Goal: Information Seeking & Learning: Learn about a topic

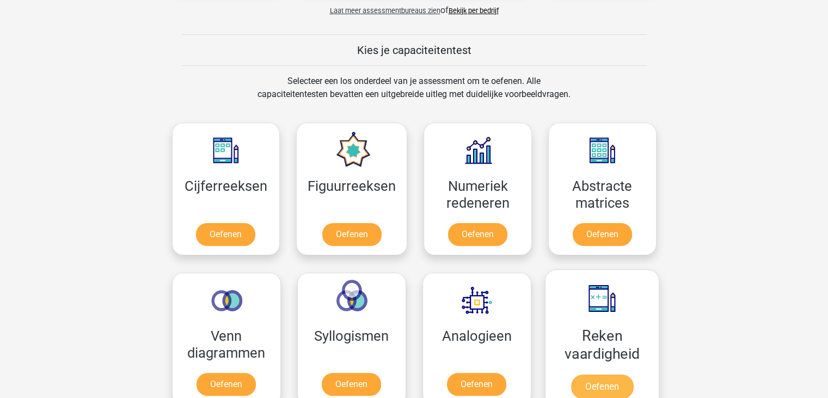
scroll to position [381, 0]
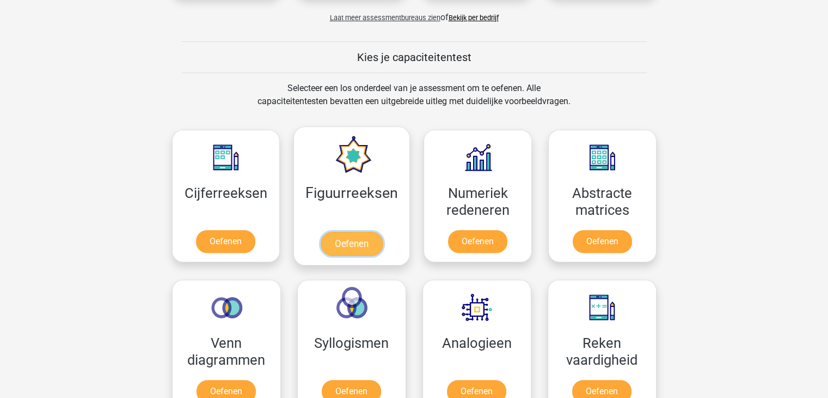
click at [355, 246] on link "Oefenen" at bounding box center [352, 243] width 62 height 24
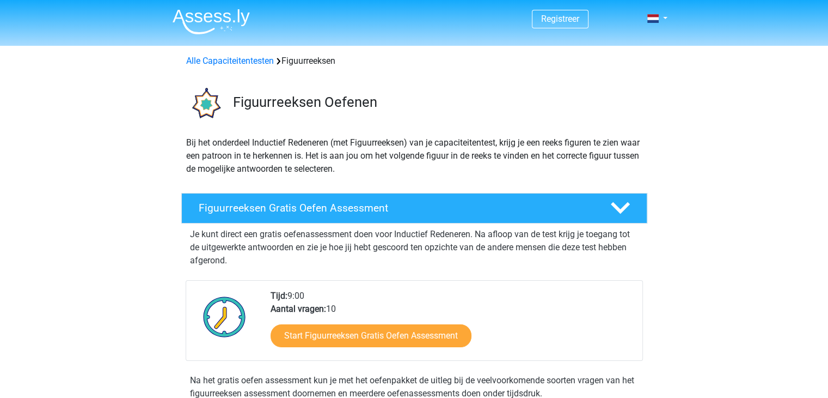
click at [486, 142] on p "Bij het onderdeel Inductief Redeneren (met Figuurreeksen) van je capaciteitente…" at bounding box center [414, 155] width 456 height 39
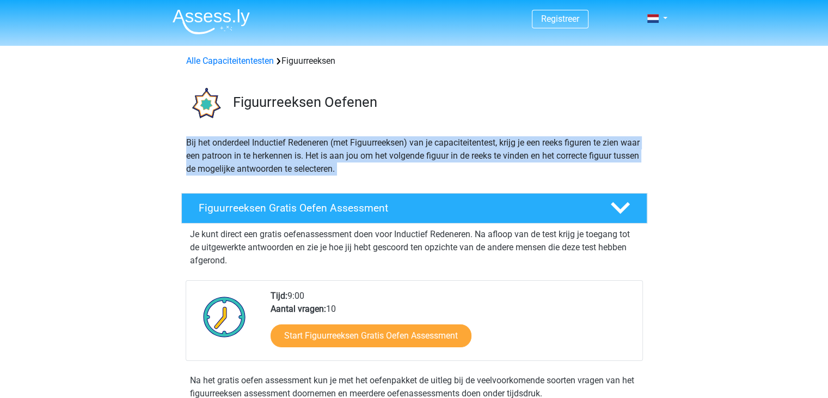
click at [486, 142] on p "Bij het onderdeel Inductief Redeneren (met Figuurreeksen) van je capaciteitente…" at bounding box center [414, 155] width 456 height 39
click at [636, 165] on p "Bij het onderdeel Inductief Redeneren (met Figuurreeksen) van je capaciteitente…" at bounding box center [414, 155] width 456 height 39
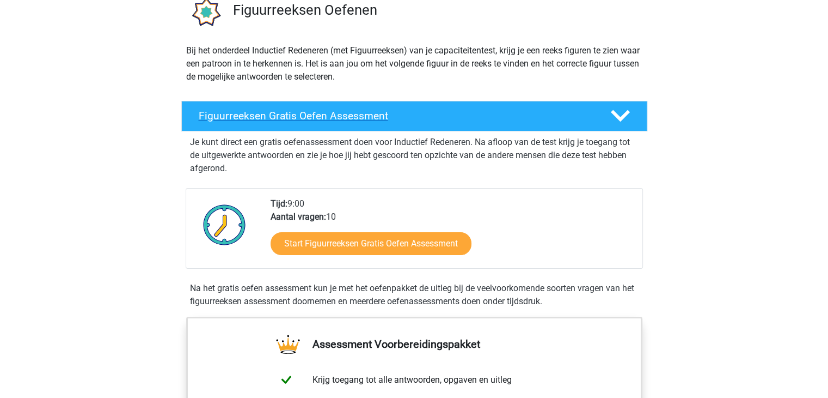
scroll to position [109, 0]
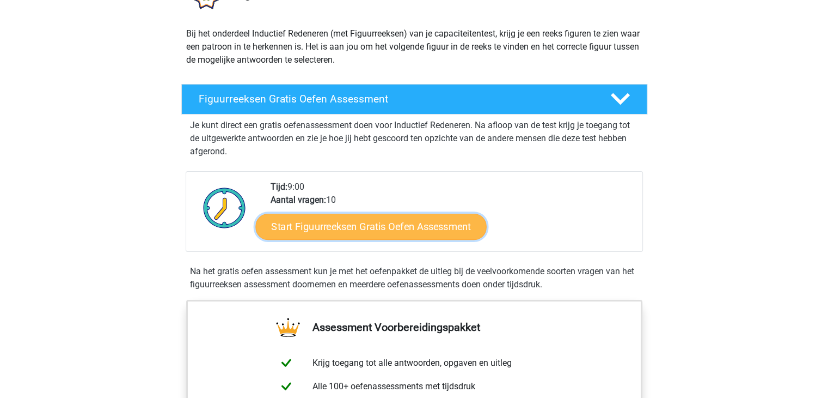
click at [327, 224] on link "Start Figuurreeksen Gratis Oefen Assessment" at bounding box center [370, 226] width 231 height 26
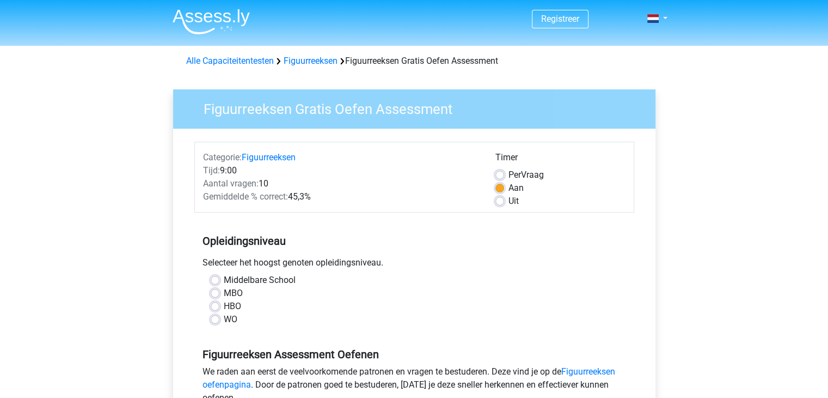
click at [224, 306] on label "HBO" at bounding box center [232, 306] width 17 height 13
click at [215, 306] on input "HBO" at bounding box center [215, 305] width 9 height 11
radio input "true"
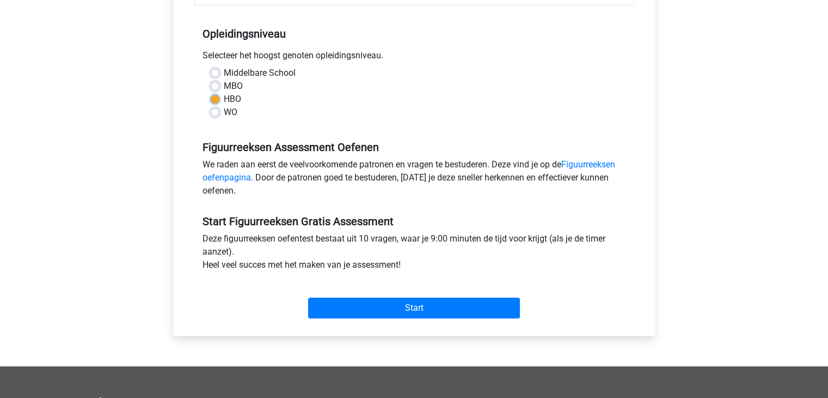
scroll to position [218, 0]
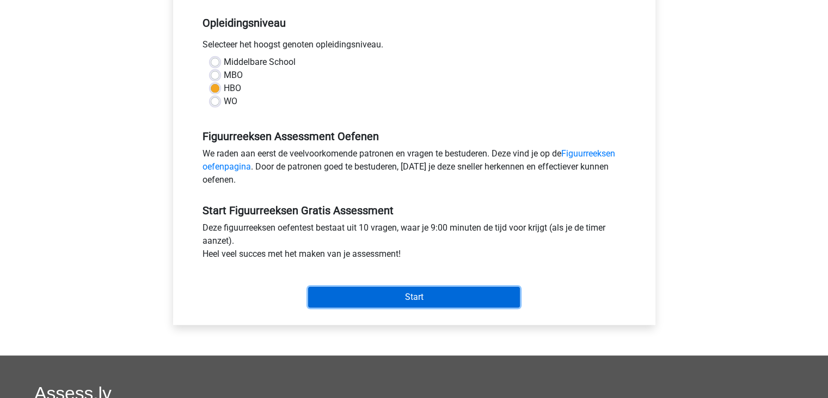
click at [344, 293] on input "Start" at bounding box center [414, 296] width 212 height 21
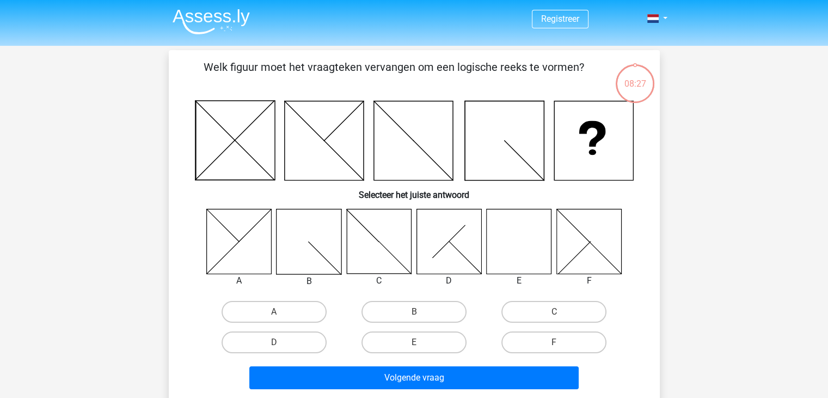
click at [521, 251] on icon at bounding box center [519, 241] width 65 height 65
click at [443, 335] on label "E" at bounding box center [414, 342] width 105 height 22
click at [421, 342] on input "E" at bounding box center [417, 345] width 7 height 7
radio input "true"
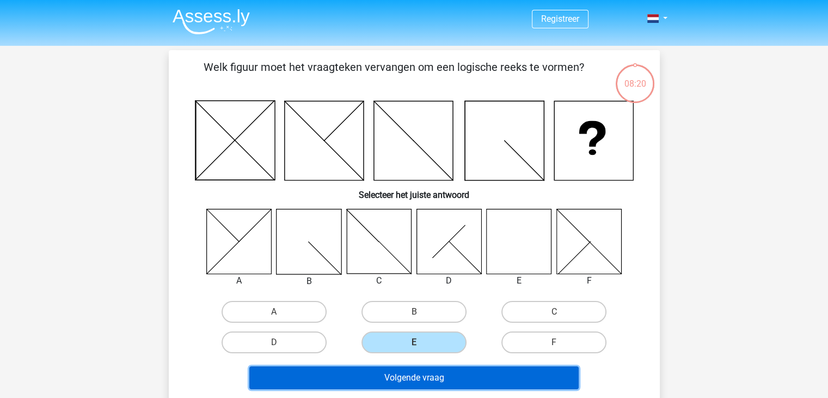
click at [444, 371] on button "Volgende vraag" at bounding box center [413, 377] width 329 height 23
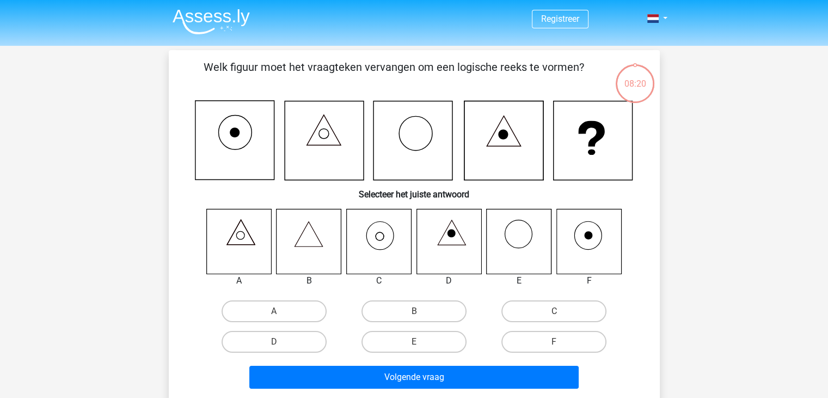
scroll to position [50, 0]
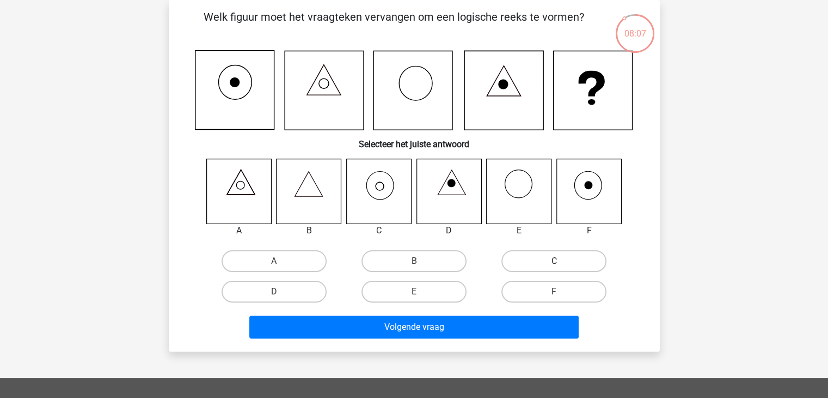
click at [538, 260] on label "C" at bounding box center [554, 261] width 105 height 22
click at [554, 261] on input "C" at bounding box center [557, 264] width 7 height 7
radio input "true"
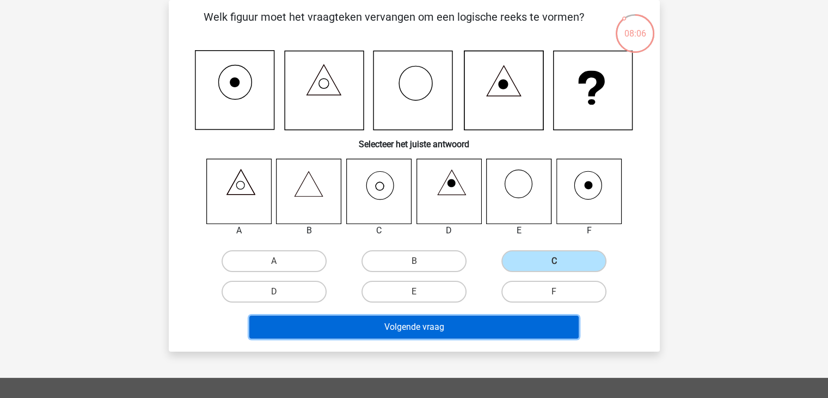
click at [475, 316] on button "Volgende vraag" at bounding box center [413, 326] width 329 height 23
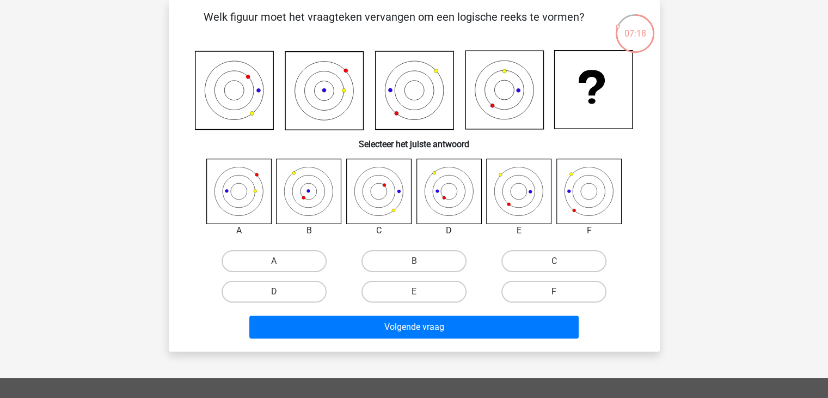
click at [551, 290] on label "F" at bounding box center [554, 291] width 105 height 22
click at [554, 291] on input "F" at bounding box center [557, 294] width 7 height 7
radio input "true"
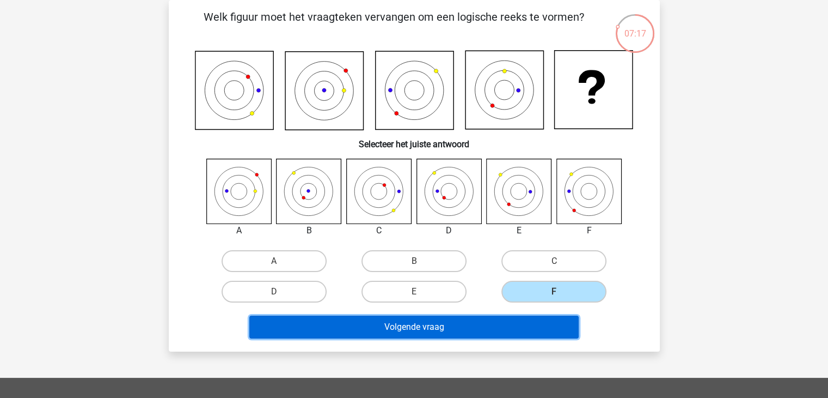
click at [538, 321] on button "Volgende vraag" at bounding box center [413, 326] width 329 height 23
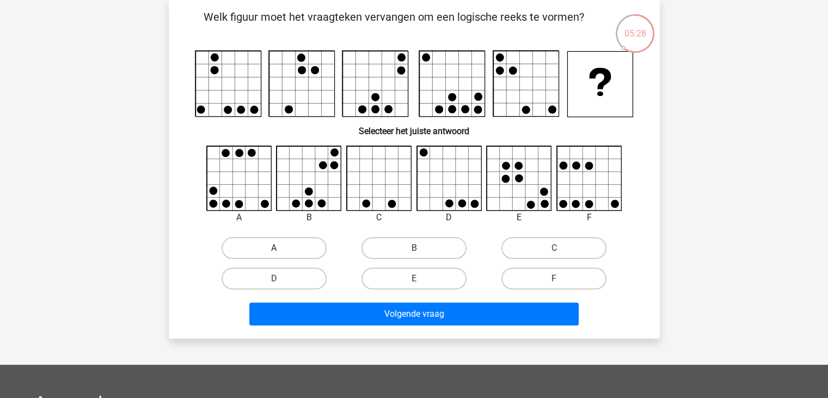
click at [315, 248] on label "A" at bounding box center [274, 248] width 105 height 22
click at [281, 248] on input "A" at bounding box center [277, 251] width 7 height 7
radio input "true"
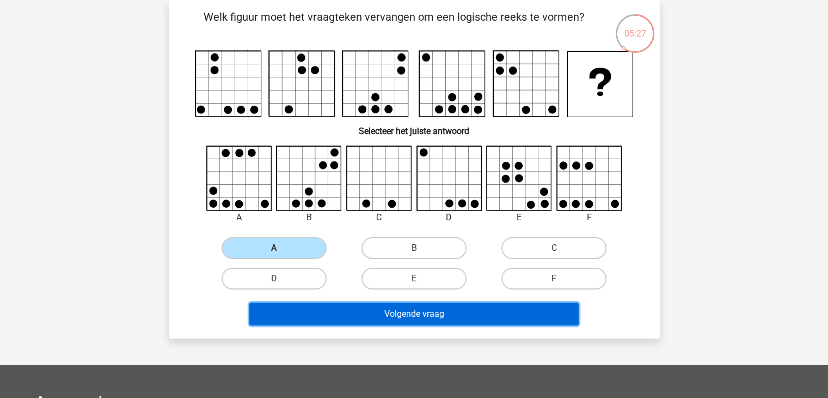
click at [344, 308] on button "Volgende vraag" at bounding box center [413, 313] width 329 height 23
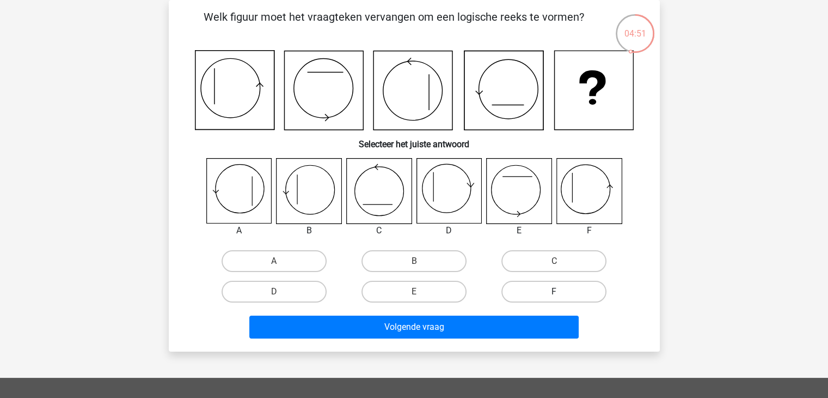
click at [557, 285] on label "F" at bounding box center [554, 291] width 105 height 22
click at [557, 291] on input "F" at bounding box center [557, 294] width 7 height 7
radio input "true"
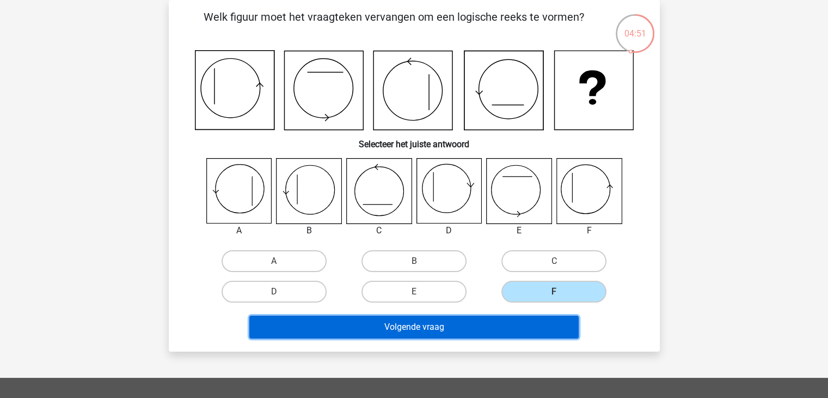
click at [523, 327] on button "Volgende vraag" at bounding box center [413, 326] width 329 height 23
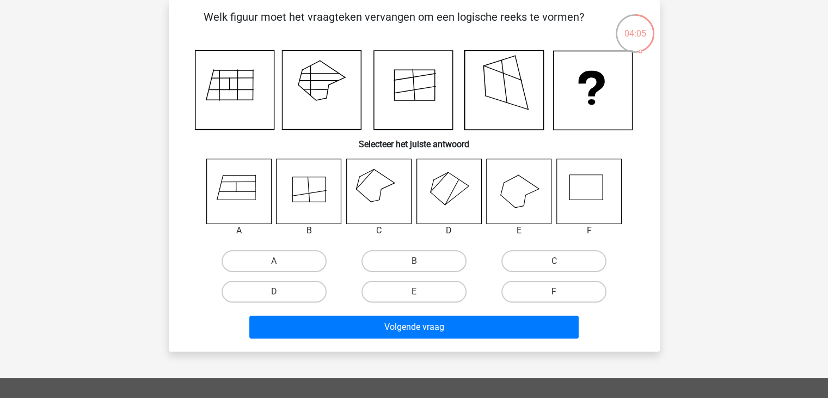
click at [562, 286] on label "F" at bounding box center [554, 291] width 105 height 22
click at [561, 291] on input "F" at bounding box center [557, 294] width 7 height 7
radio input "true"
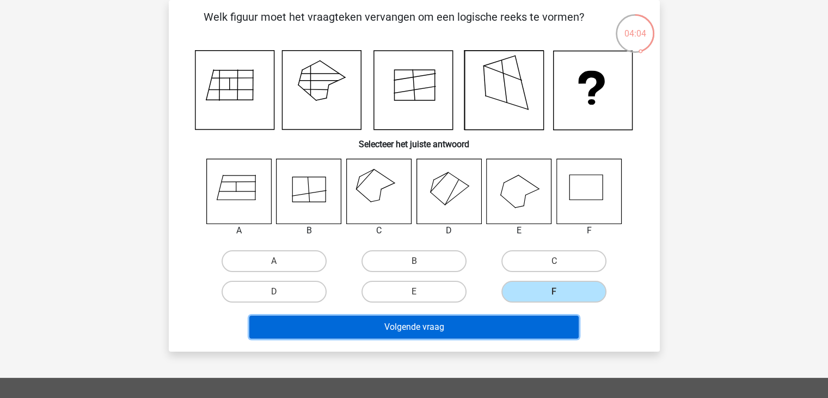
click at [543, 327] on button "Volgende vraag" at bounding box center [413, 326] width 329 height 23
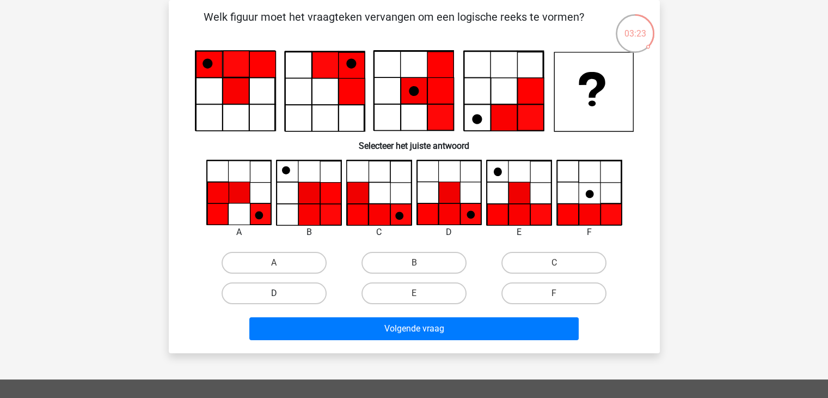
click at [318, 296] on label "D" at bounding box center [274, 293] width 105 height 22
click at [281, 296] on input "D" at bounding box center [277, 296] width 7 height 7
radio input "true"
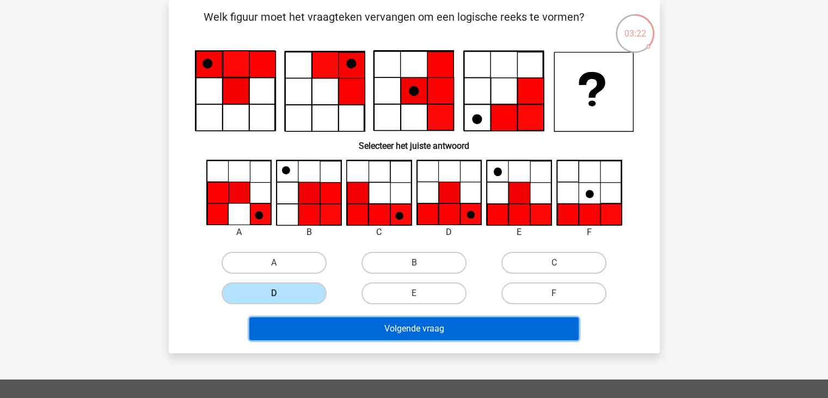
click at [464, 334] on button "Volgende vraag" at bounding box center [413, 328] width 329 height 23
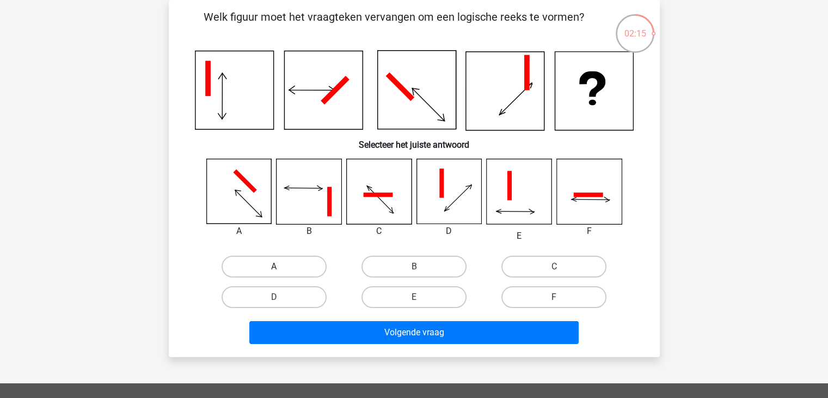
click at [276, 260] on label "A" at bounding box center [274, 266] width 105 height 22
click at [276, 266] on input "A" at bounding box center [277, 269] width 7 height 7
radio input "true"
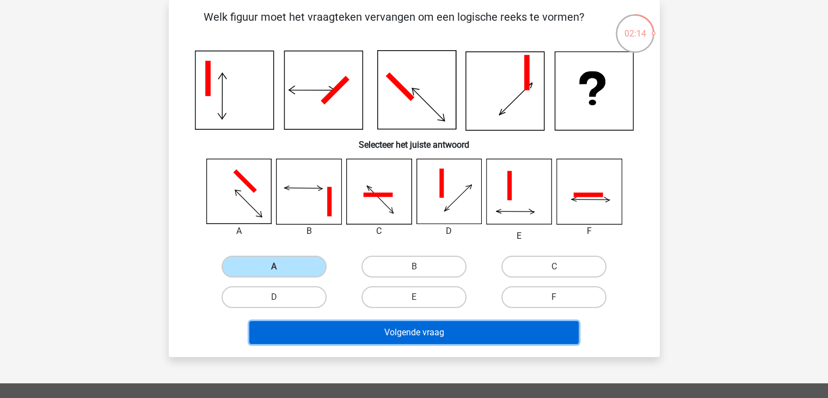
click at [337, 327] on button "Volgende vraag" at bounding box center [413, 332] width 329 height 23
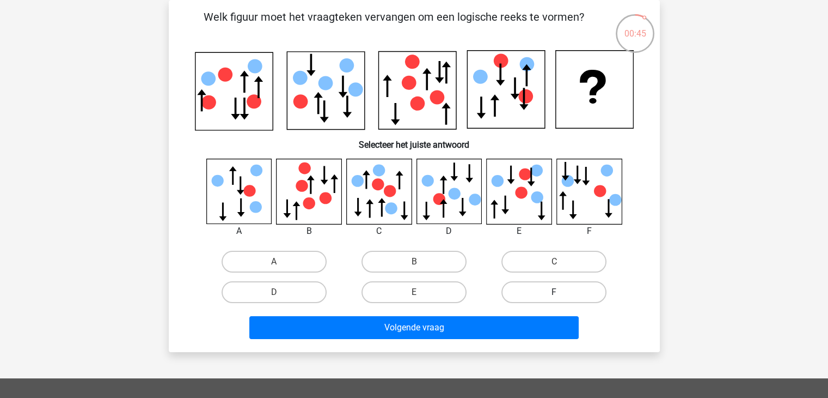
click at [528, 288] on label "F" at bounding box center [554, 292] width 105 height 22
click at [554, 292] on input "F" at bounding box center [557, 295] width 7 height 7
radio input "true"
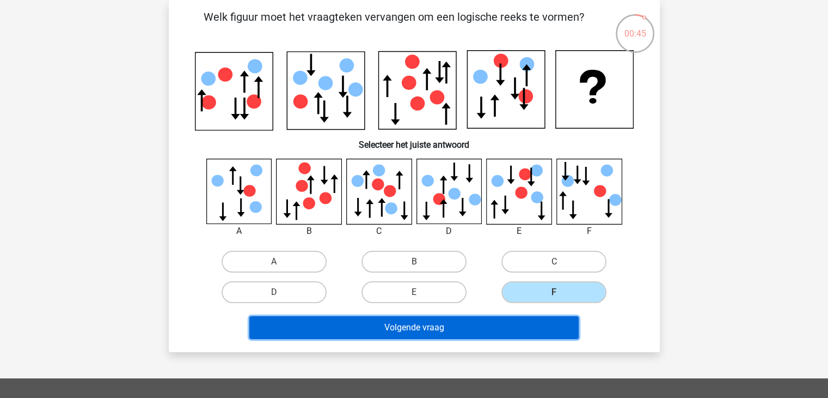
click at [511, 326] on button "Volgende vraag" at bounding box center [413, 327] width 329 height 23
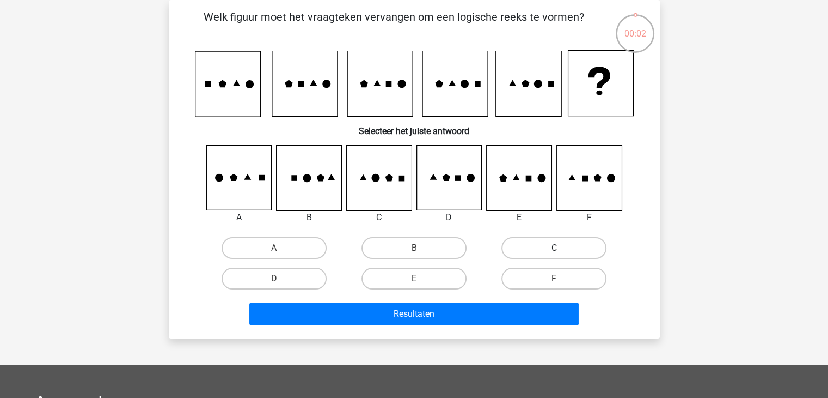
click at [557, 242] on label "C" at bounding box center [554, 248] width 105 height 22
click at [557, 248] on input "C" at bounding box center [557, 251] width 7 height 7
radio input "true"
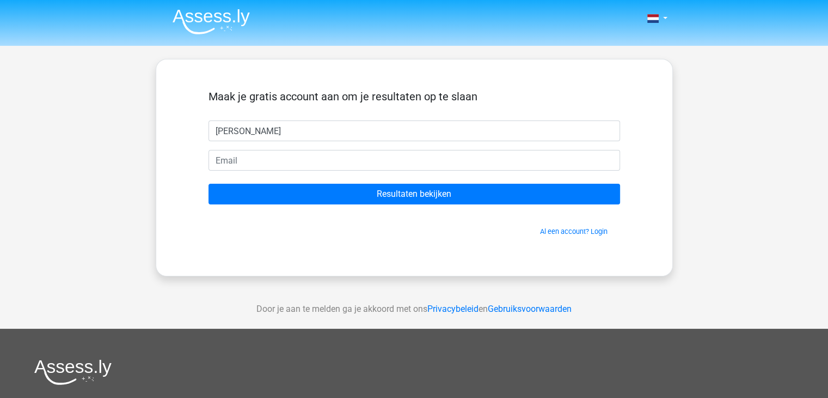
type input "[PERSON_NAME]"
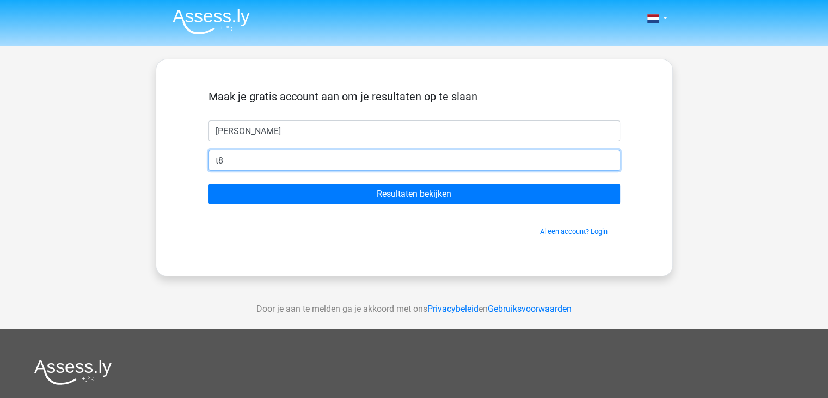
type input "[EMAIL_ADDRESS][DOMAIN_NAME]"
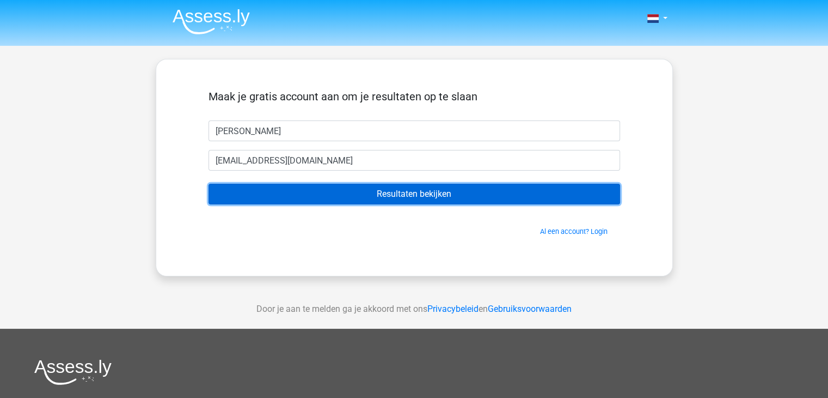
click at [344, 195] on input "Resultaten bekijken" at bounding box center [415, 194] width 412 height 21
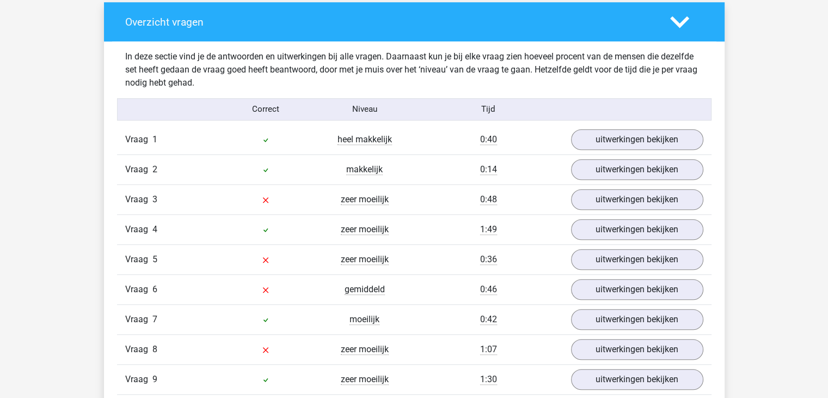
scroll to position [817, 0]
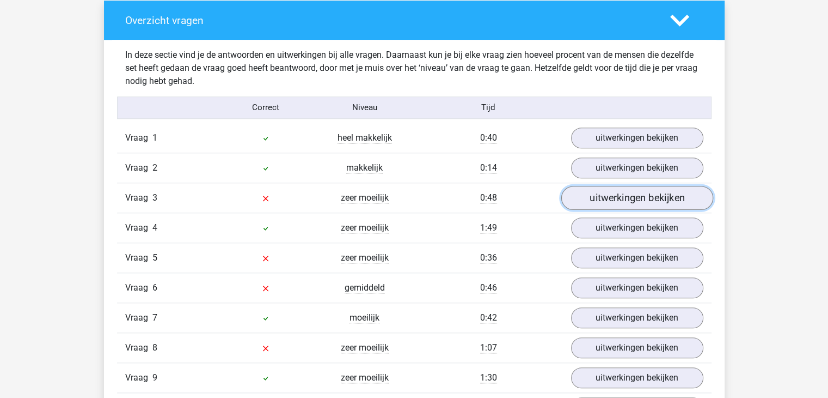
click at [645, 197] on link "uitwerkingen bekijken" at bounding box center [637, 198] width 152 height 24
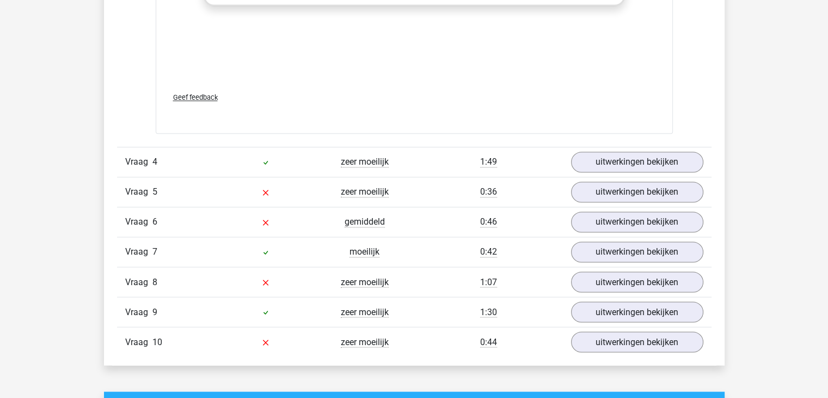
scroll to position [1797, 0]
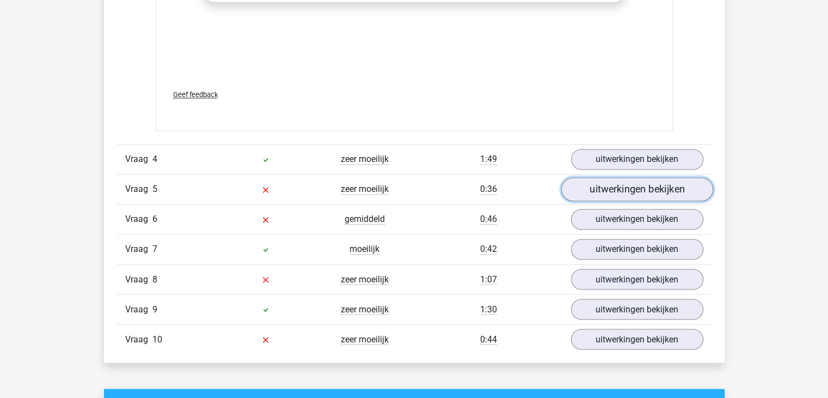
click at [620, 188] on link "uitwerkingen bekijken" at bounding box center [637, 189] width 152 height 24
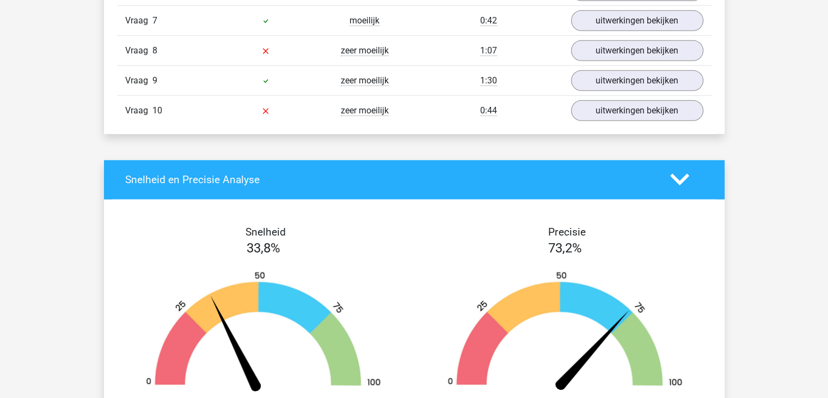
scroll to position [2941, 0]
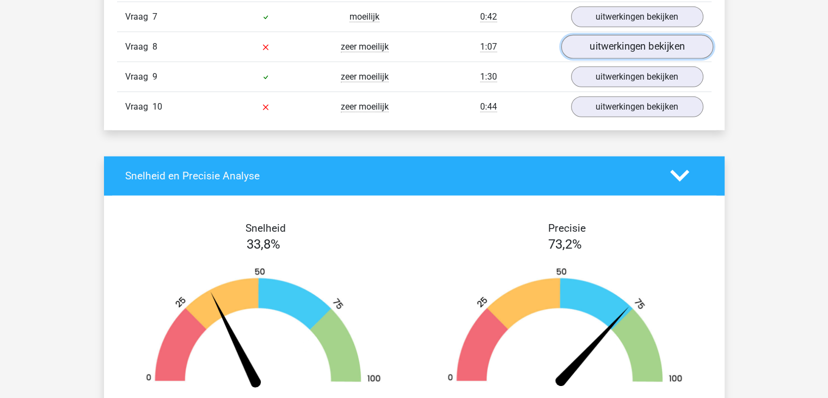
click at [649, 47] on link "uitwerkingen bekijken" at bounding box center [637, 47] width 152 height 24
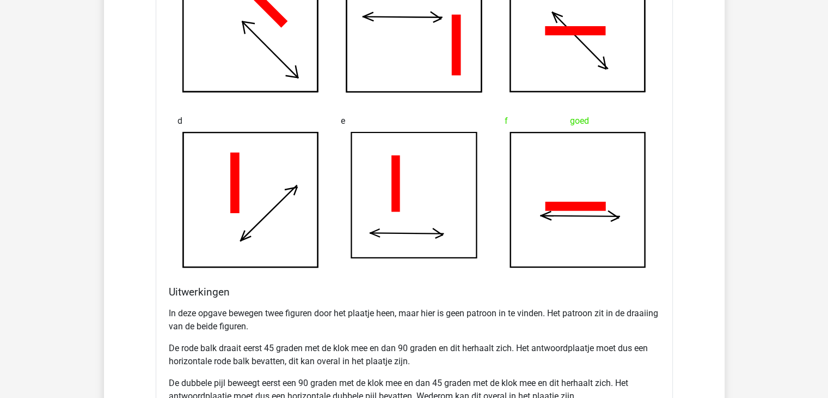
scroll to position [3485, 0]
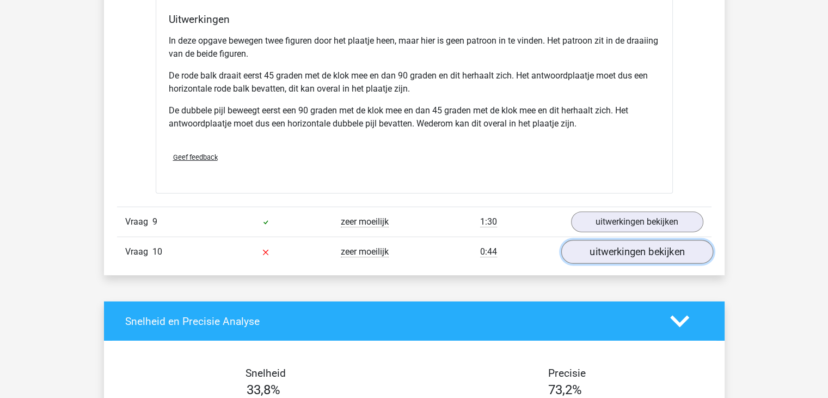
click at [616, 245] on link "uitwerkingen bekijken" at bounding box center [637, 252] width 152 height 24
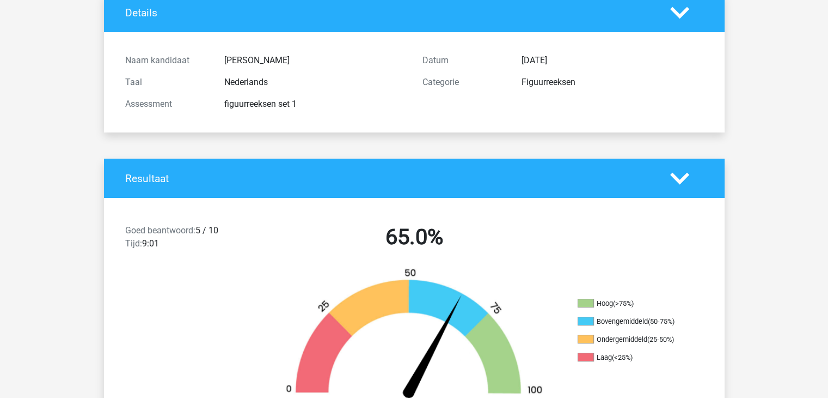
scroll to position [0, 0]
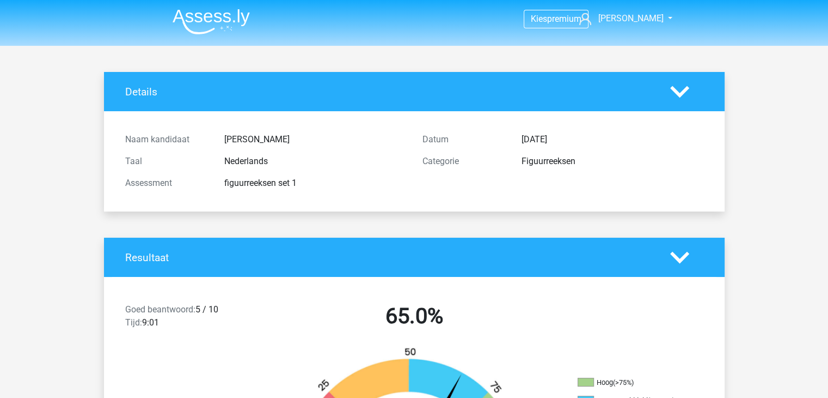
click at [233, 24] on img at bounding box center [211, 22] width 77 height 26
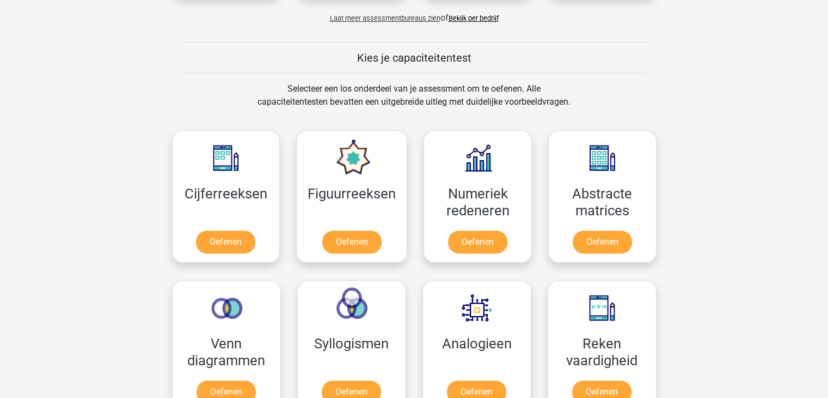
scroll to position [381, 0]
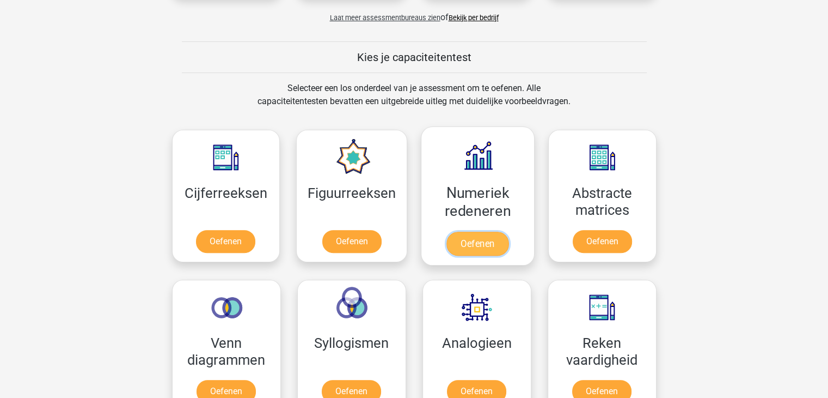
click at [506, 246] on link "Oefenen" at bounding box center [478, 243] width 62 height 24
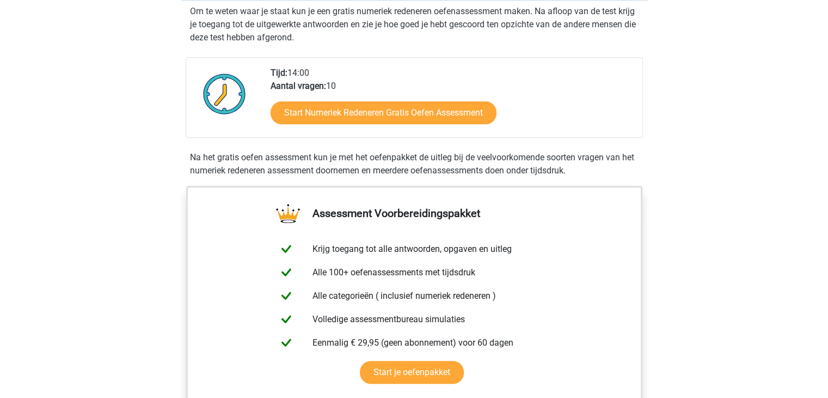
scroll to position [218, 0]
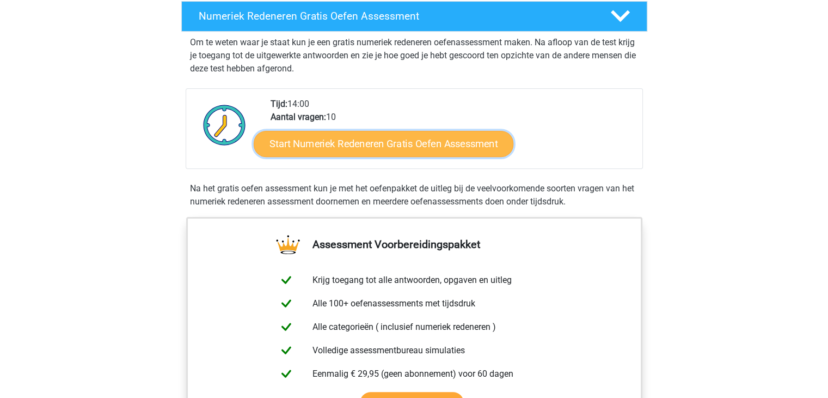
click at [410, 135] on link "Start Numeriek Redeneren Gratis Oefen Assessment" at bounding box center [384, 143] width 260 height 26
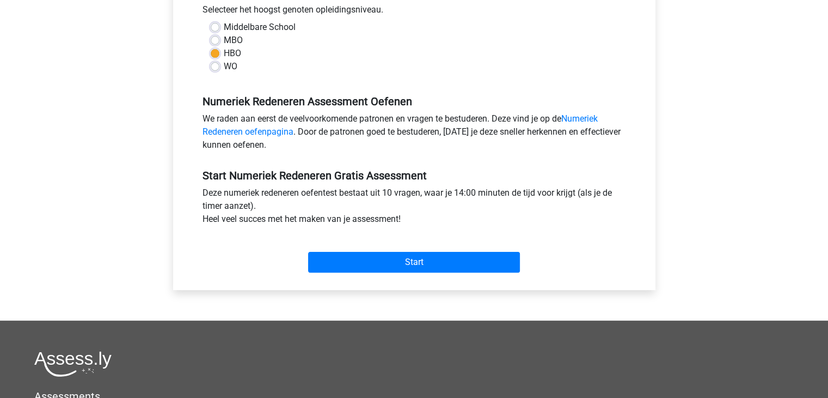
scroll to position [272, 0]
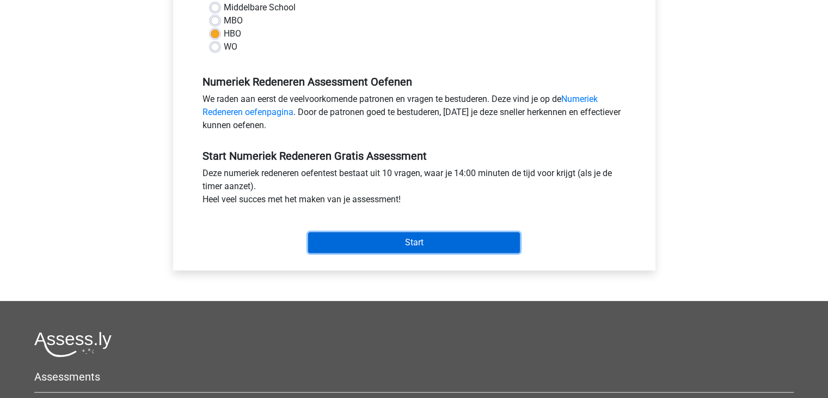
click at [475, 239] on input "Start" at bounding box center [414, 242] width 212 height 21
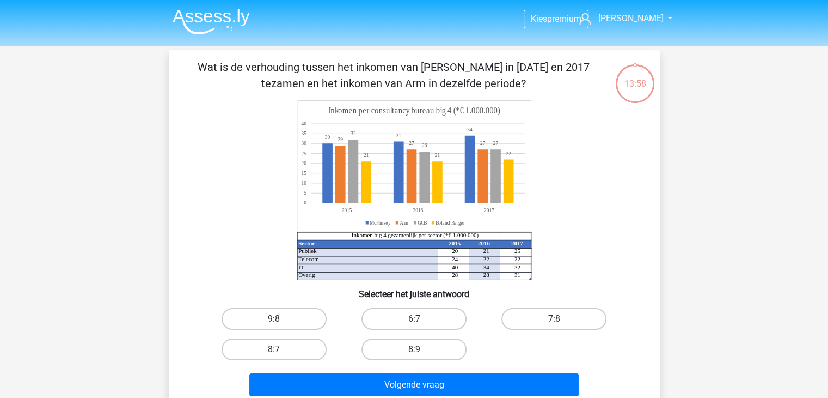
click at [217, 25] on img at bounding box center [211, 22] width 77 height 26
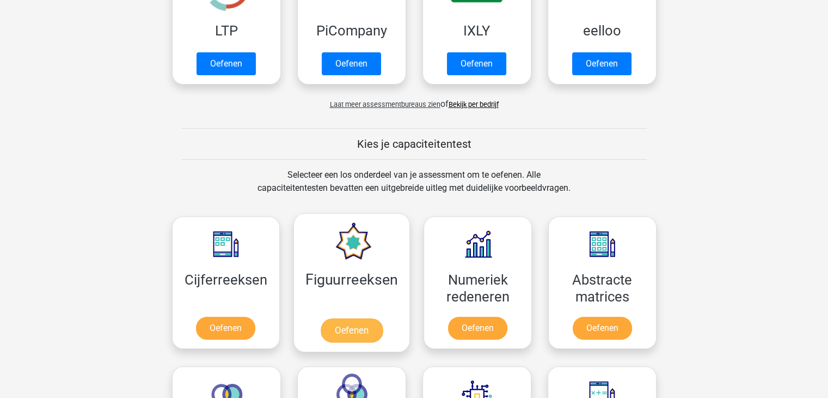
scroll to position [381, 0]
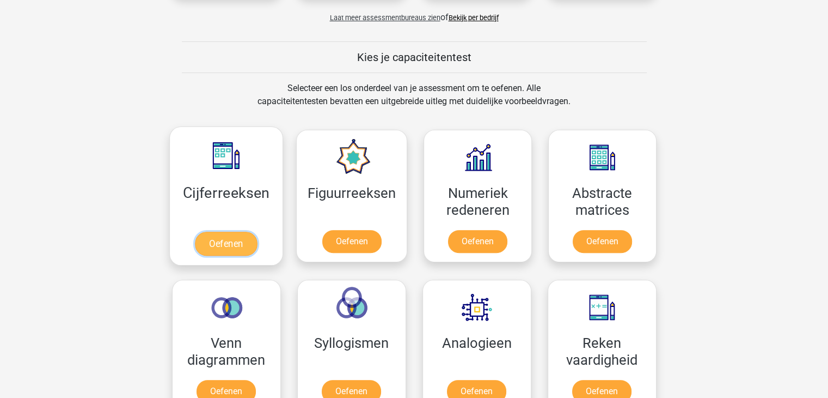
click at [225, 240] on link "Oefenen" at bounding box center [226, 243] width 62 height 24
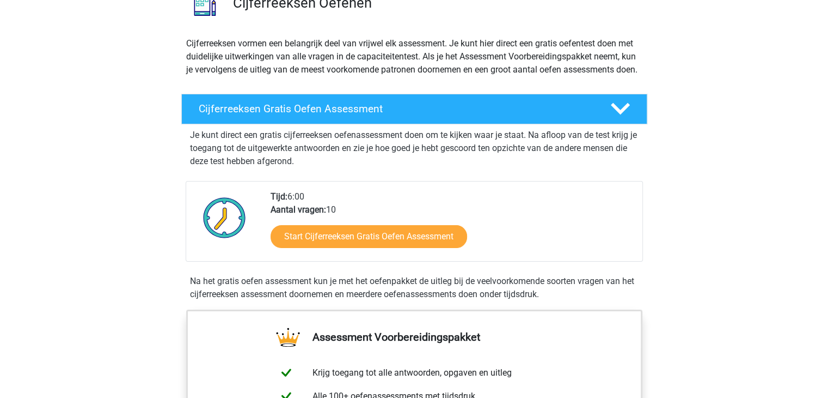
scroll to position [163, 0]
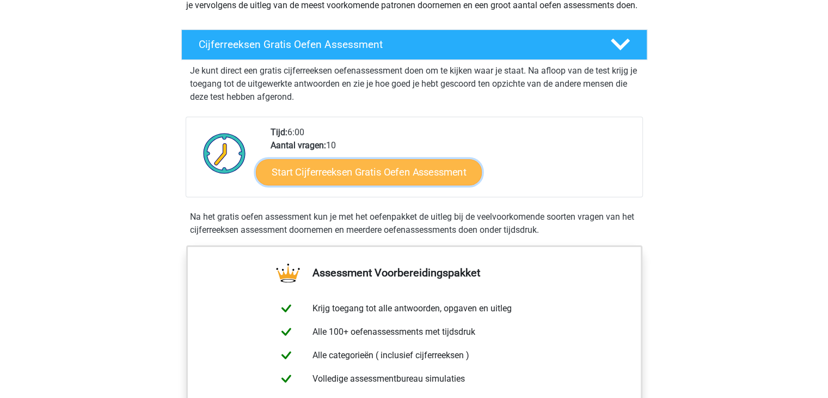
click at [298, 178] on link "Start Cijferreeksen Gratis Oefen Assessment" at bounding box center [369, 171] width 226 height 26
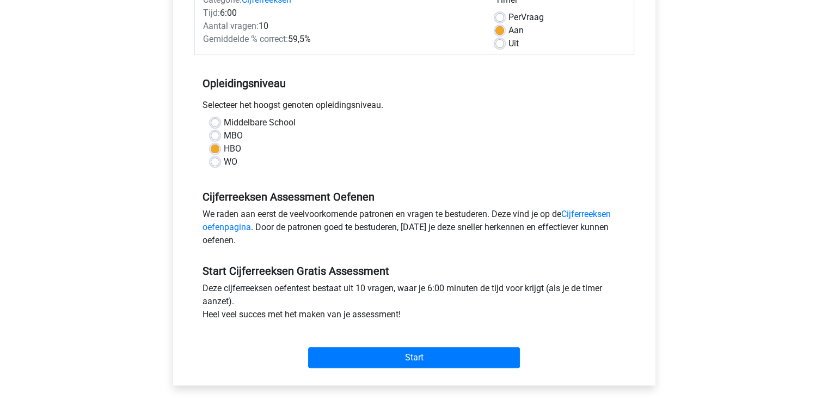
scroll to position [163, 0]
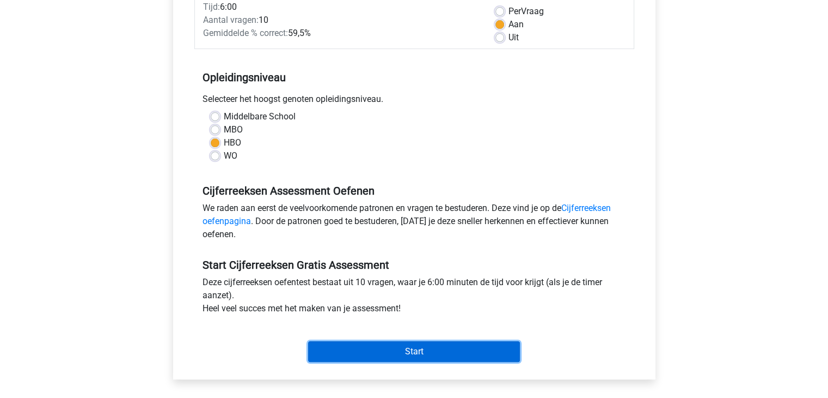
click at [401, 348] on input "Start" at bounding box center [414, 351] width 212 height 21
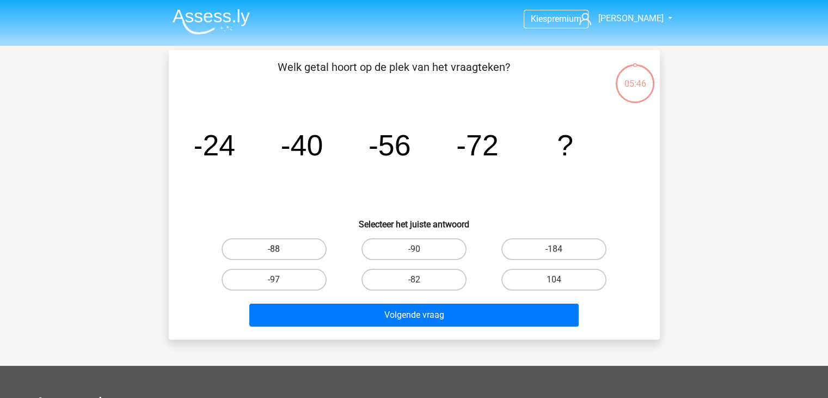
click at [297, 245] on label "-88" at bounding box center [274, 249] width 105 height 22
click at [281, 249] on input "-88" at bounding box center [277, 252] width 7 height 7
radio input "true"
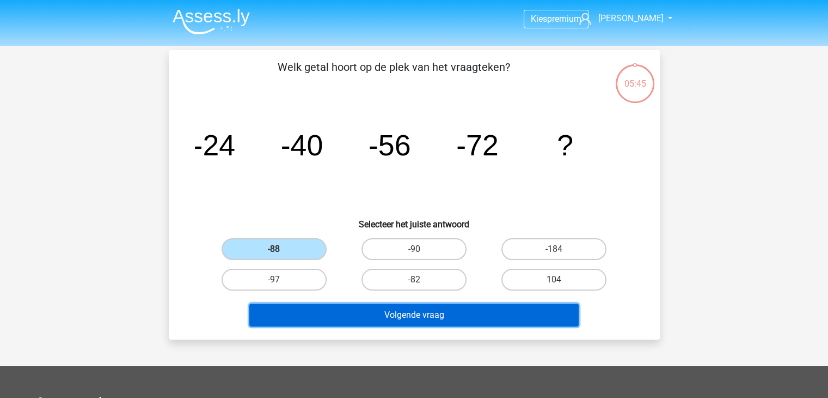
click at [423, 311] on button "Volgende vraag" at bounding box center [413, 314] width 329 height 23
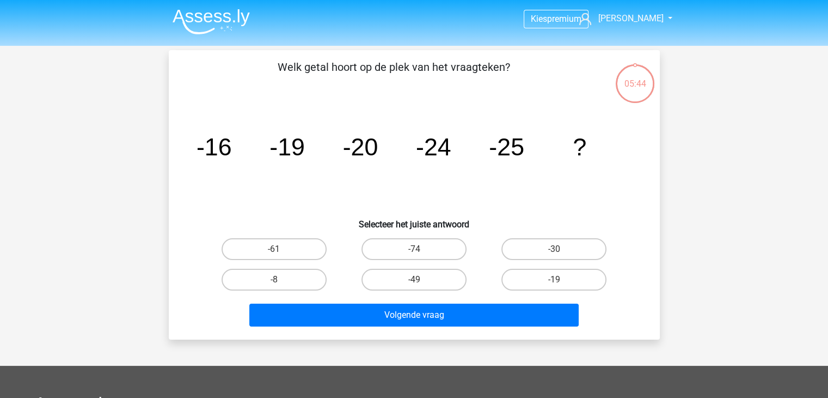
scroll to position [50, 0]
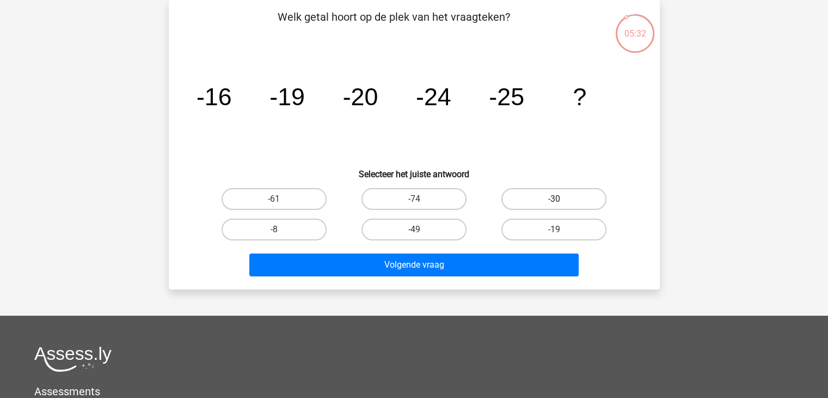
click at [516, 199] on label "-30" at bounding box center [554, 199] width 105 height 22
click at [554, 199] on input "-30" at bounding box center [557, 202] width 7 height 7
radio input "true"
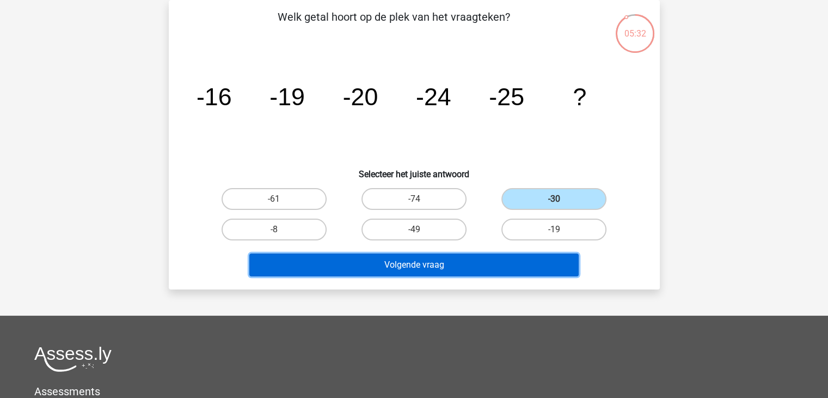
click at [505, 257] on button "Volgende vraag" at bounding box center [413, 264] width 329 height 23
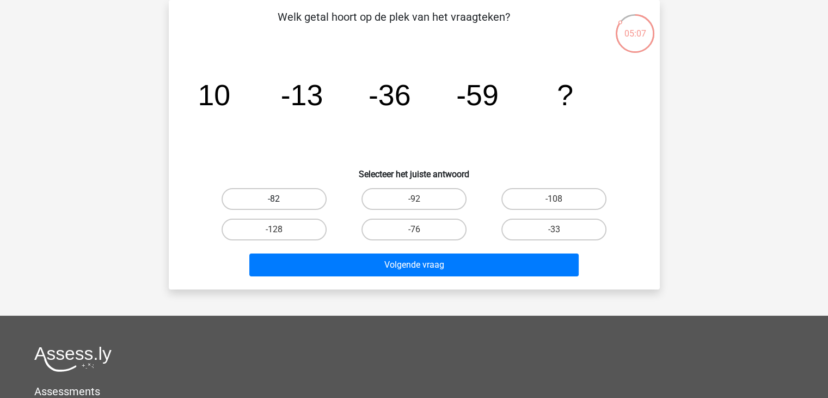
click at [298, 192] on label "-82" at bounding box center [274, 199] width 105 height 22
click at [281, 199] on input "-82" at bounding box center [277, 202] width 7 height 7
radio input "true"
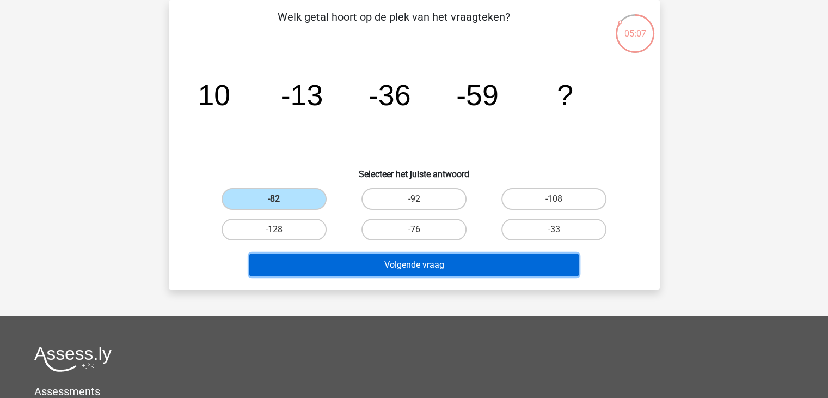
click at [395, 268] on button "Volgende vraag" at bounding box center [413, 264] width 329 height 23
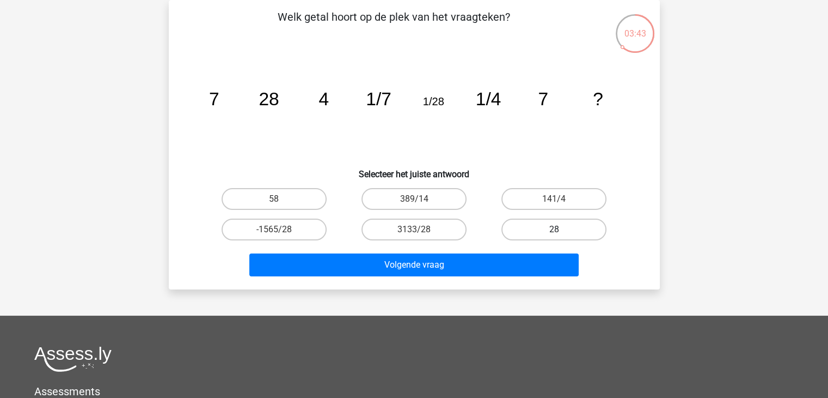
click at [542, 231] on label "28" at bounding box center [554, 229] width 105 height 22
click at [554, 231] on input "28" at bounding box center [557, 232] width 7 height 7
radio input "true"
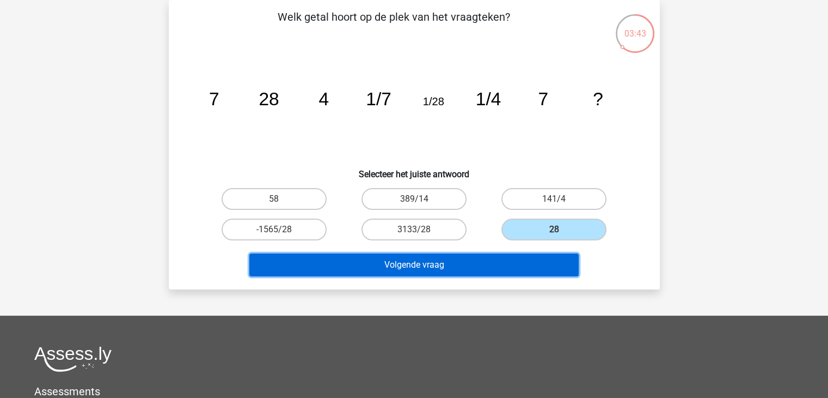
click at [534, 271] on button "Volgende vraag" at bounding box center [413, 264] width 329 height 23
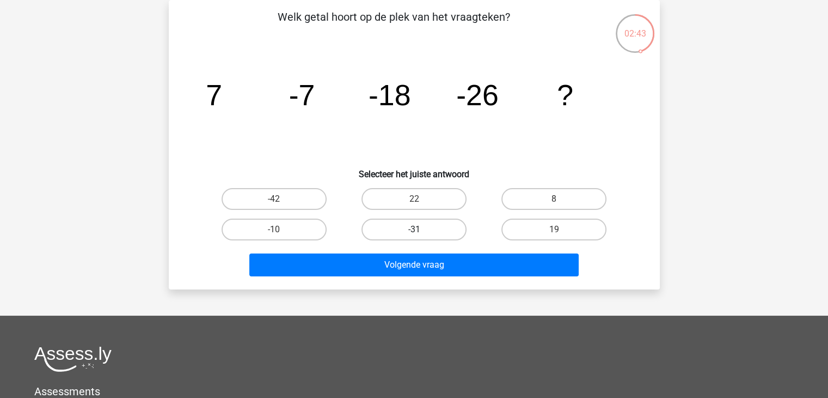
click at [436, 221] on label "-31" at bounding box center [414, 229] width 105 height 22
click at [421, 229] on input "-31" at bounding box center [417, 232] width 7 height 7
radio input "true"
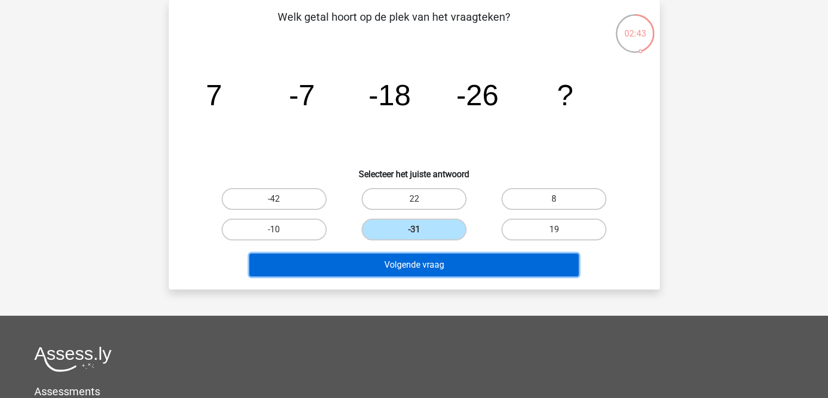
click at [449, 264] on button "Volgende vraag" at bounding box center [413, 264] width 329 height 23
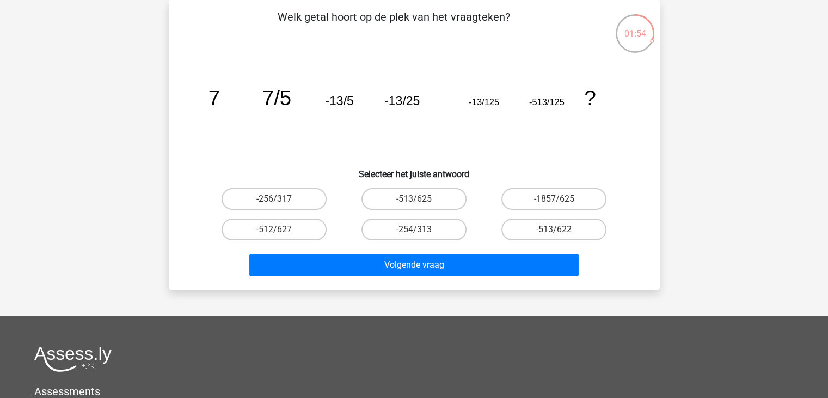
click at [418, 203] on input "-513/625" at bounding box center [417, 202] width 7 height 7
radio input "true"
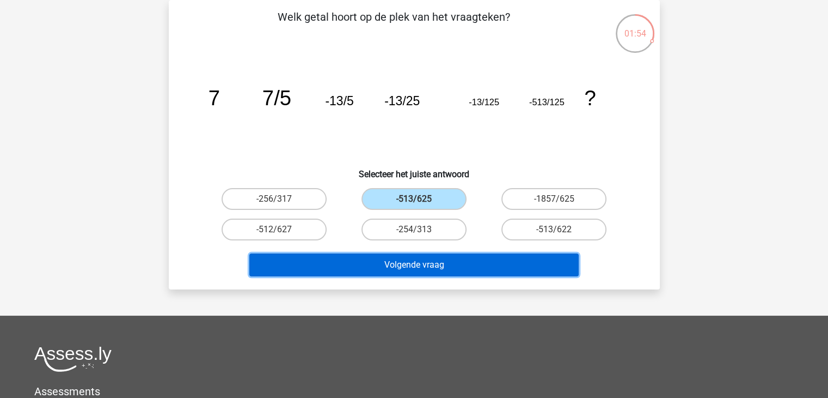
click at [434, 262] on button "Volgende vraag" at bounding box center [413, 264] width 329 height 23
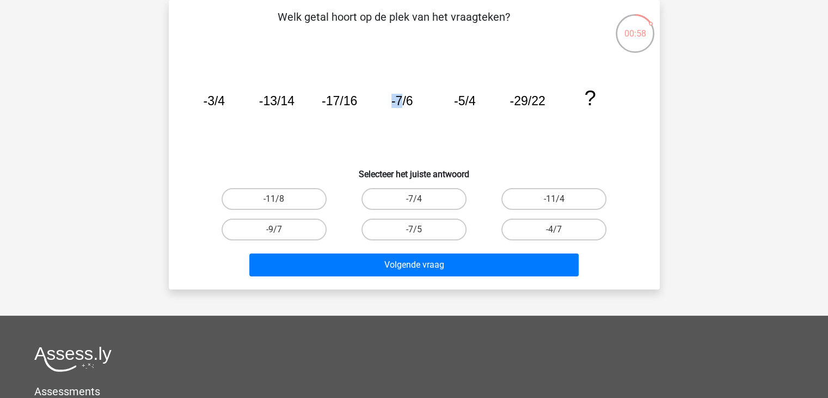
drag, startPoint x: 392, startPoint y: 103, endPoint x: 404, endPoint y: 103, distance: 11.4
click at [225, 103] on tspan "-7/6" at bounding box center [214, 101] width 22 height 14
click at [225, 105] on tspan "-7/6" at bounding box center [214, 101] width 22 height 14
click at [225, 105] on tspan "-5/4" at bounding box center [214, 101] width 22 height 14
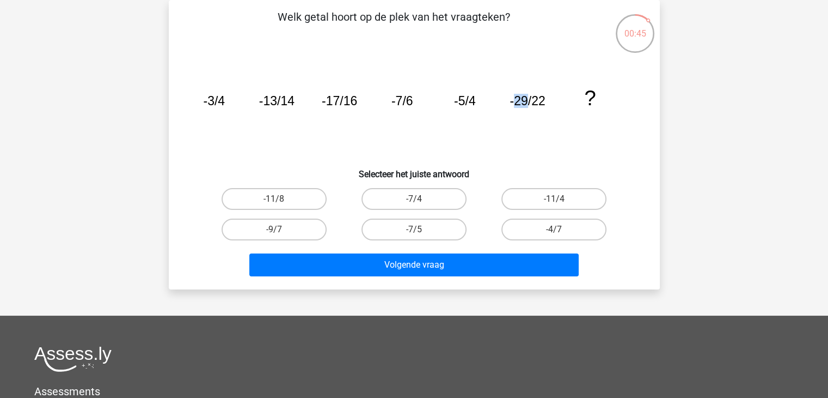
drag, startPoint x: 514, startPoint y: 99, endPoint x: 525, endPoint y: 101, distance: 11.1
click at [225, 101] on tspan "-29/22" at bounding box center [214, 101] width 22 height 14
drag, startPoint x: 532, startPoint y: 103, endPoint x: 543, endPoint y: 102, distance: 12.0
click at [225, 102] on tspan "-29/22" at bounding box center [214, 101] width 22 height 14
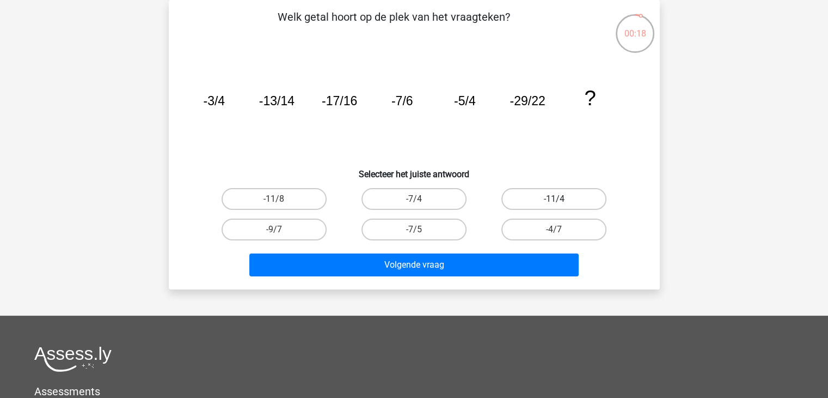
click at [539, 196] on label "-11/4" at bounding box center [554, 199] width 105 height 22
click at [554, 199] on input "-11/4" at bounding box center [557, 202] width 7 height 7
radio input "true"
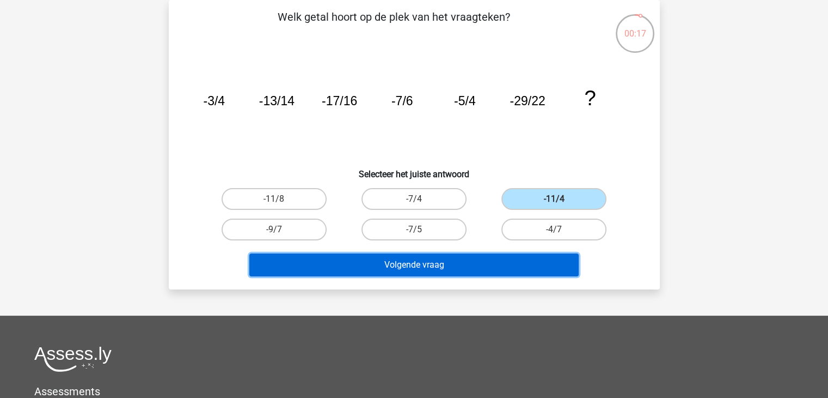
click at [512, 253] on button "Volgende vraag" at bounding box center [413, 264] width 329 height 23
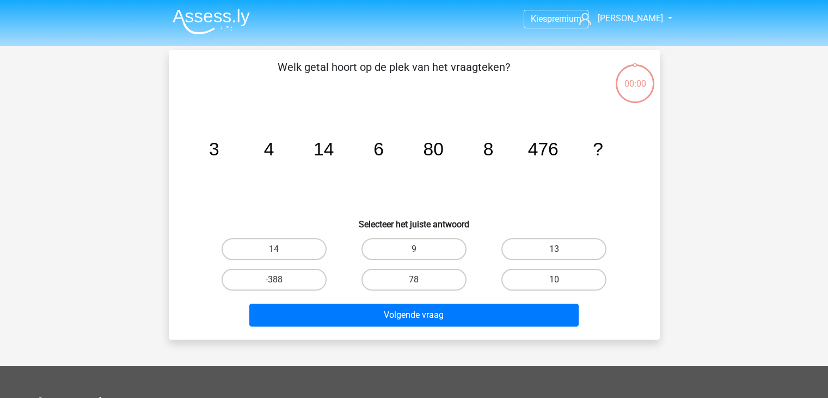
scroll to position [50, 0]
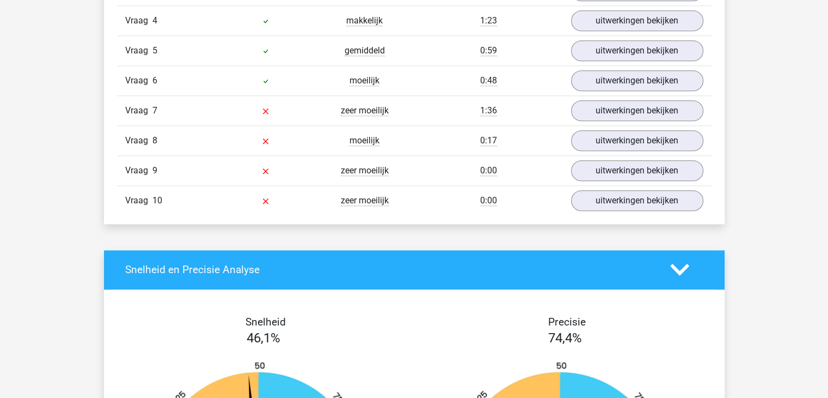
scroll to position [871, 0]
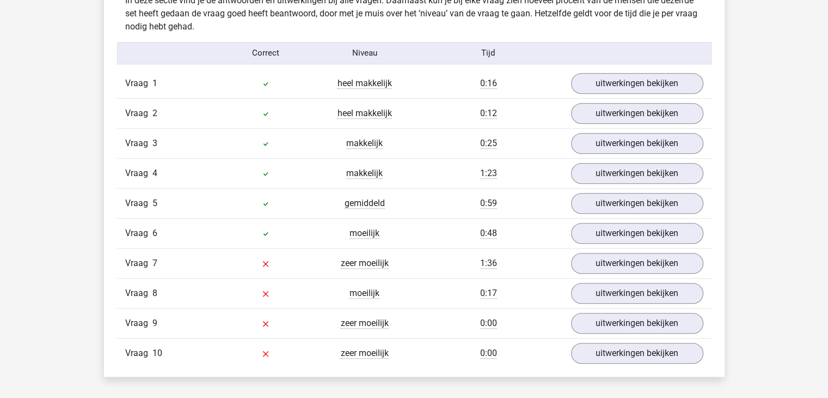
drag, startPoint x: 255, startPoint y: 70, endPoint x: 280, endPoint y: 224, distance: 156.1
click at [280, 224] on div "Vraag 1 heel makkelijk 0:16 uitwerkingen bekijken Welk getal hoort op de plek v…" at bounding box center [414, 218] width 578 height 299
click at [595, 263] on link "uitwerkingen bekijken" at bounding box center [637, 263] width 152 height 24
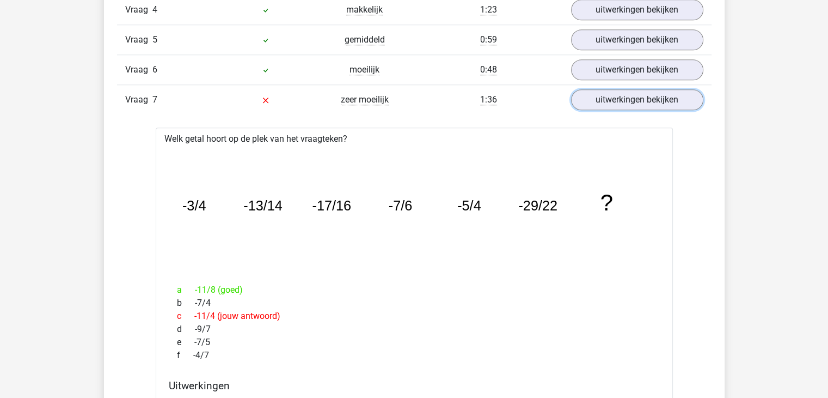
scroll to position [1089, 0]
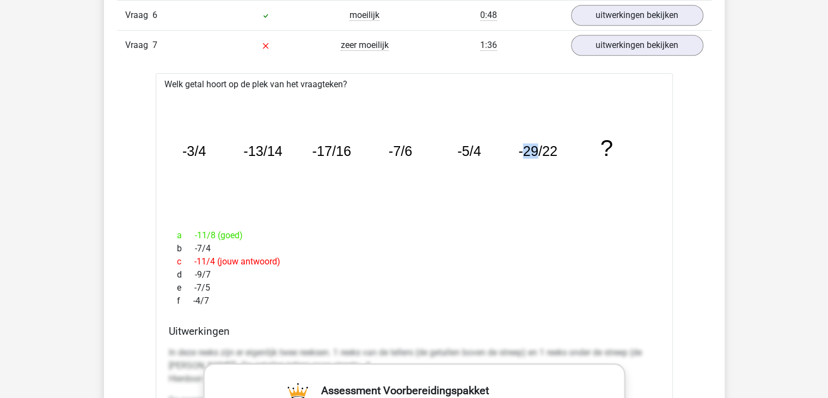
drag, startPoint x: 537, startPoint y: 150, endPoint x: 523, endPoint y: 150, distance: 14.2
click at [206, 150] on tspan "-29/22" at bounding box center [194, 150] width 24 height 15
drag, startPoint x: 541, startPoint y: 144, endPoint x: 558, endPoint y: 144, distance: 16.9
click at [206, 144] on tspan "-29/22" at bounding box center [194, 150] width 24 height 15
drag, startPoint x: 288, startPoint y: 143, endPoint x: 238, endPoint y: 161, distance: 53.2
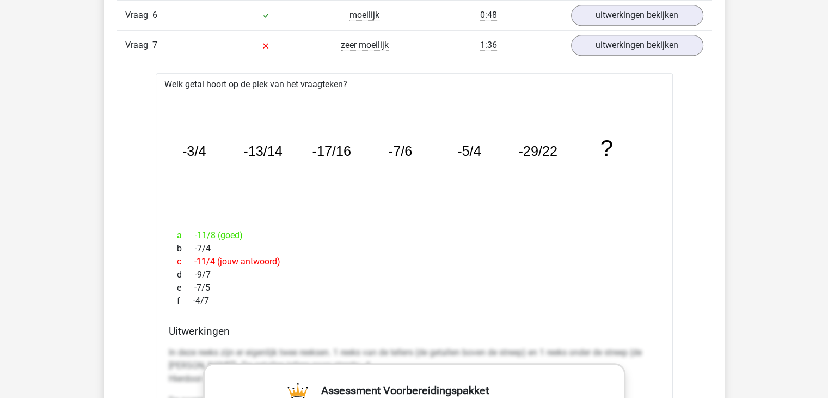
click at [288, 144] on icon "image/svg+xml -3/4 -13/14 -17/16 -7/6 -5/4 -29/22 ?" at bounding box center [414, 155] width 483 height 121
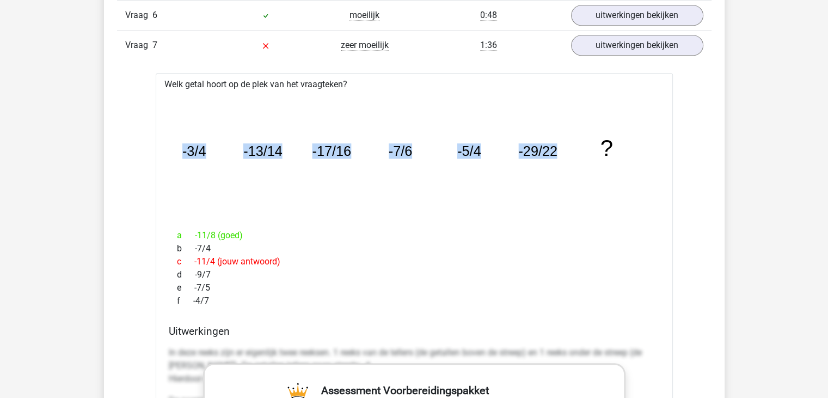
drag, startPoint x: 182, startPoint y: 150, endPoint x: 561, endPoint y: 151, distance: 378.5
click at [561, 151] on icon "image/svg+xml -3/4 -13/14 -17/16 -7/6 -5/4 -29/22 ?" at bounding box center [414, 155] width 483 height 121
copy g "-3/4 -13/14 -17/16 -7/6 -5/4 -29/22"
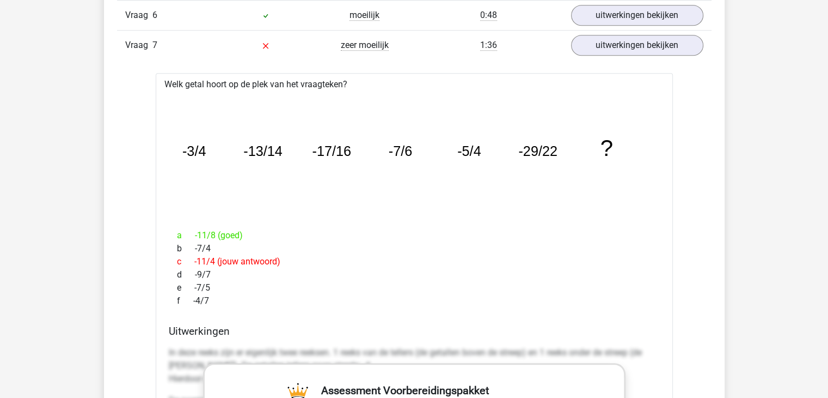
click at [268, 85] on div "Welk getal hoort op de plek van het vraagteken? image/svg+xml -3/4 -13/14 -17/1…" at bounding box center [414, 396] width 517 height 646
